Goal: Information Seeking & Learning: Understand process/instructions

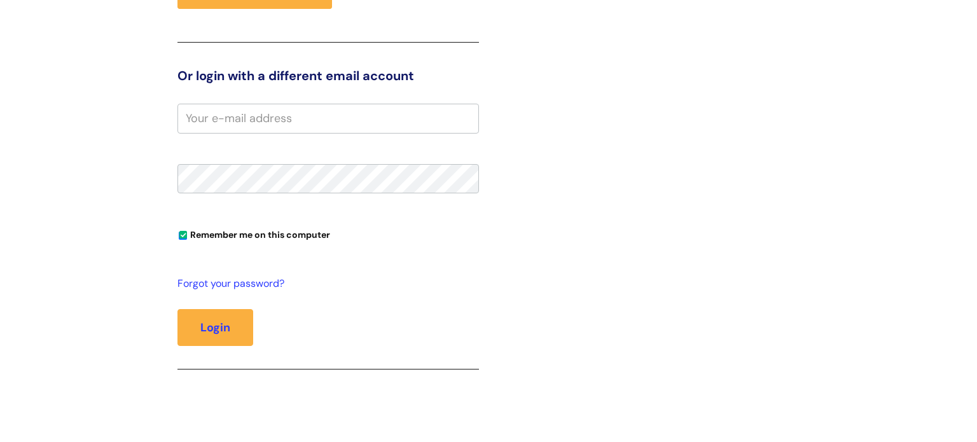
scroll to position [116, 0]
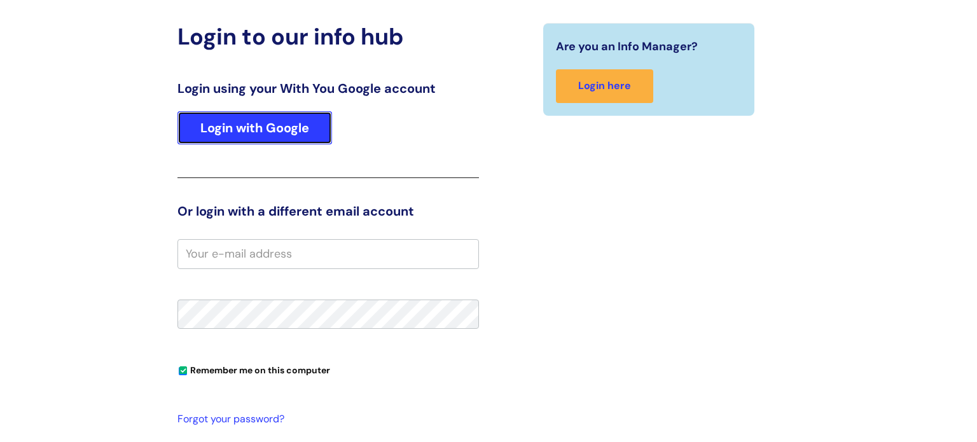
click at [228, 122] on link "Login with Google" at bounding box center [254, 127] width 155 height 33
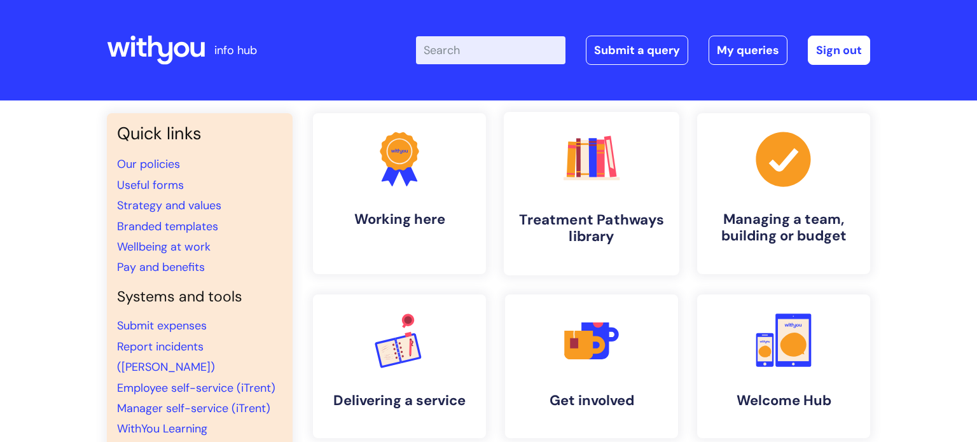
click at [579, 162] on rect at bounding box center [578, 157] width 4 height 39
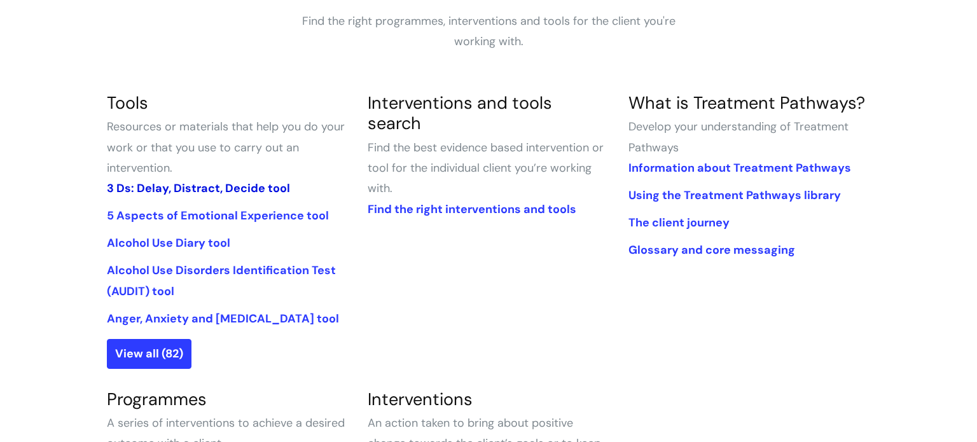
scroll to position [325, 0]
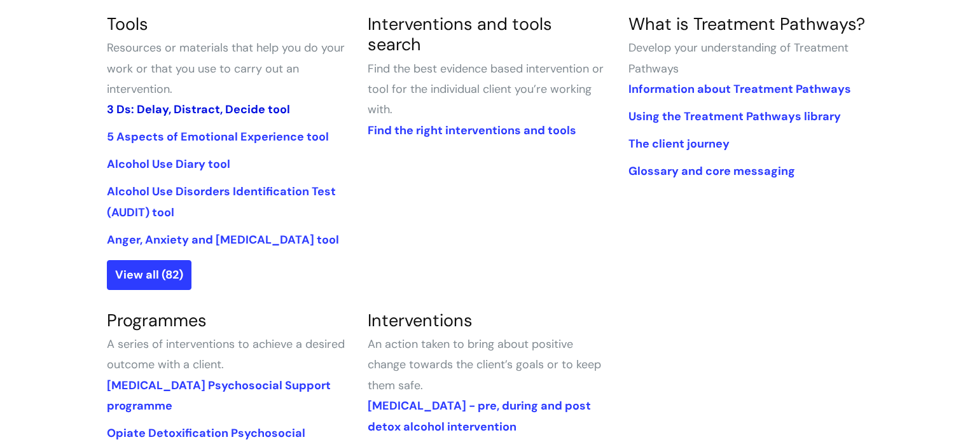
click at [189, 106] on link "3 Ds: Delay, Distract, Decide tool" at bounding box center [198, 109] width 183 height 15
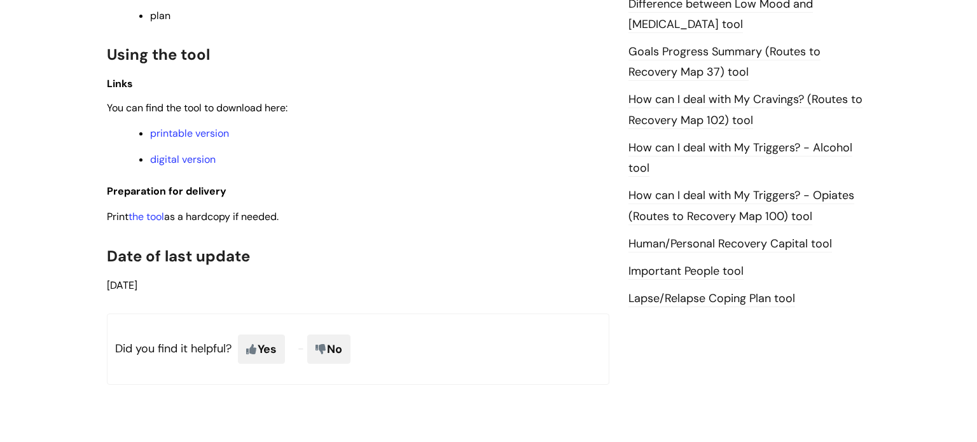
scroll to position [849, 0]
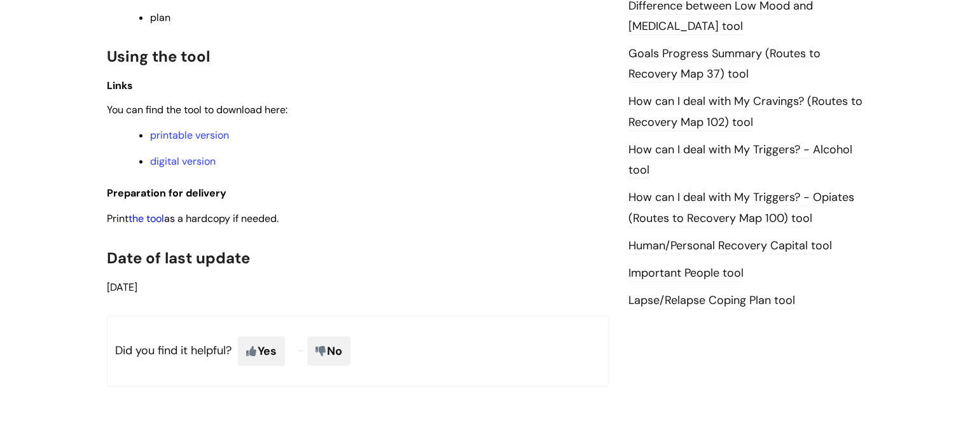
click at [146, 225] on link "the tool" at bounding box center [146, 218] width 36 height 13
